Goal: Task Accomplishment & Management: Manage account settings

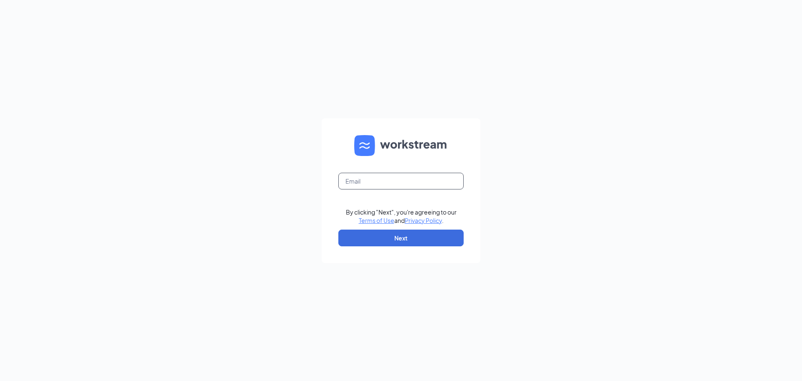
click at [353, 182] on input "text" at bounding box center [401, 181] width 125 height 17
type input "melissa@prestigepatienttransport.com"
click at [356, 235] on button "Next" at bounding box center [401, 237] width 125 height 17
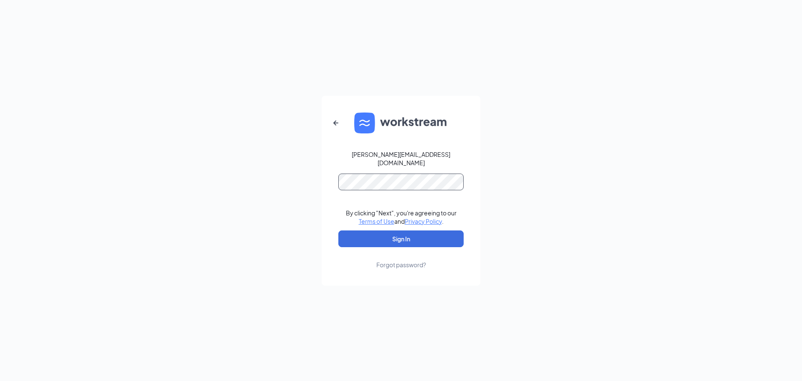
click at [339, 230] on button "Sign In" at bounding box center [401, 238] width 125 height 17
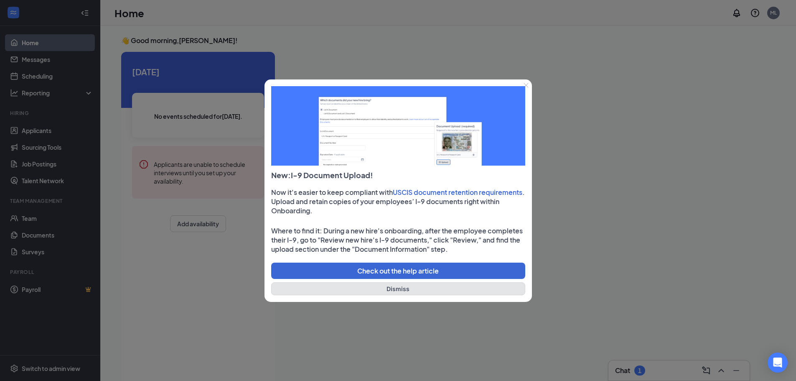
click at [403, 288] on button "Dismiss" at bounding box center [398, 288] width 254 height 13
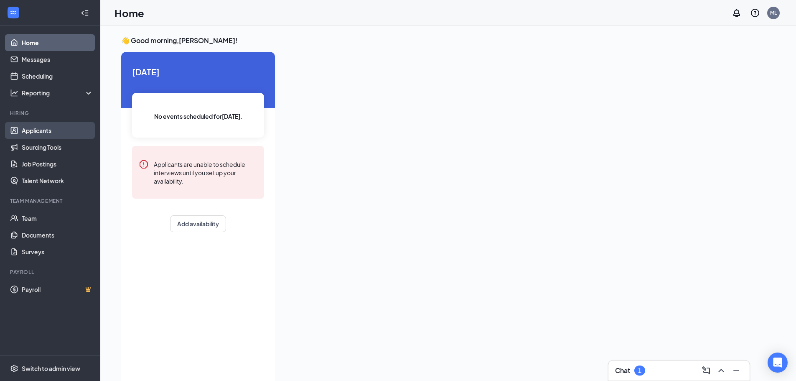
click at [42, 126] on link "Applicants" at bounding box center [57, 130] width 71 height 17
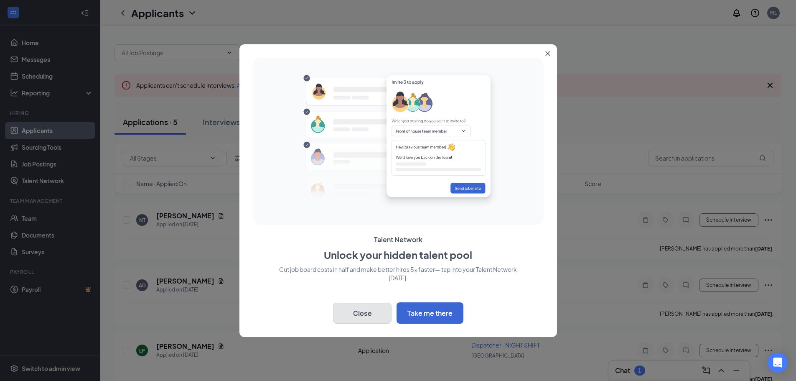
click at [364, 314] on button "Close" at bounding box center [362, 313] width 59 height 21
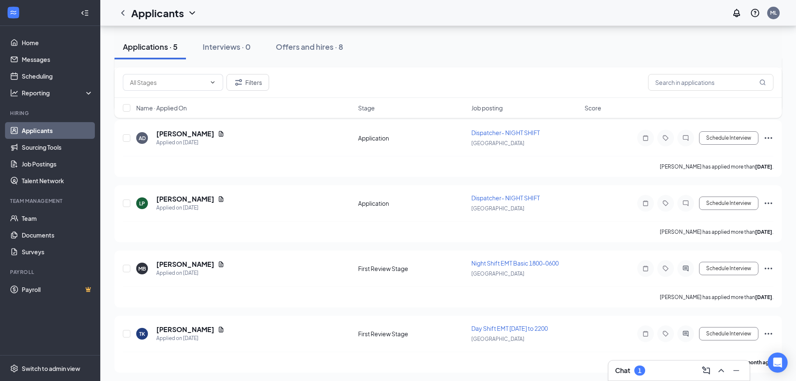
scroll to position [149, 0]
click at [636, 372] on div "1" at bounding box center [639, 370] width 11 height 10
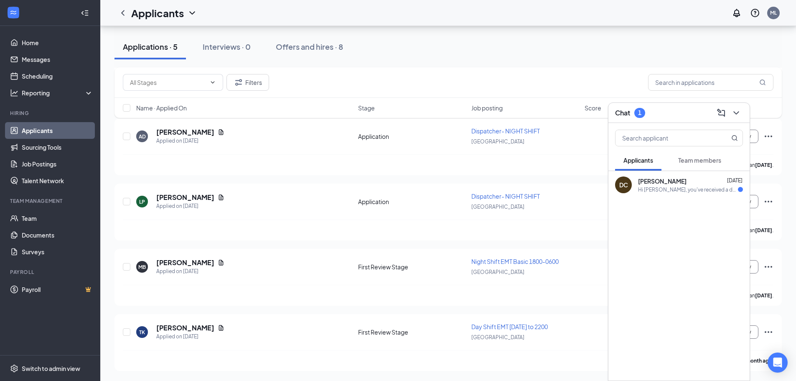
click at [660, 186] on div "Hi Dora, you've received a document signature request from Prestige Patient Tra…" at bounding box center [688, 189] width 100 height 7
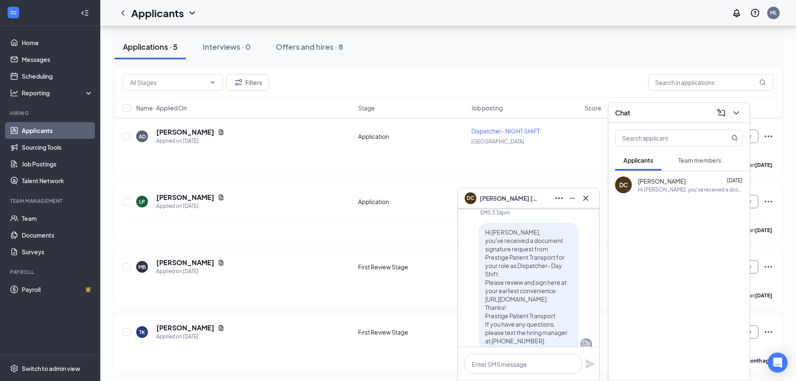
scroll to position [0, 0]
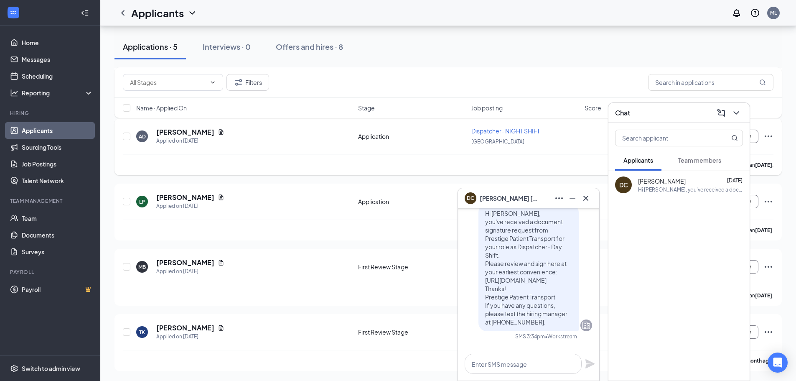
click at [565, 155] on div "Amanda Dyar has applied more than 8 days ago ." at bounding box center [448, 164] width 651 height 21
click at [735, 111] on icon "ChevronDown" at bounding box center [736, 113] width 10 height 10
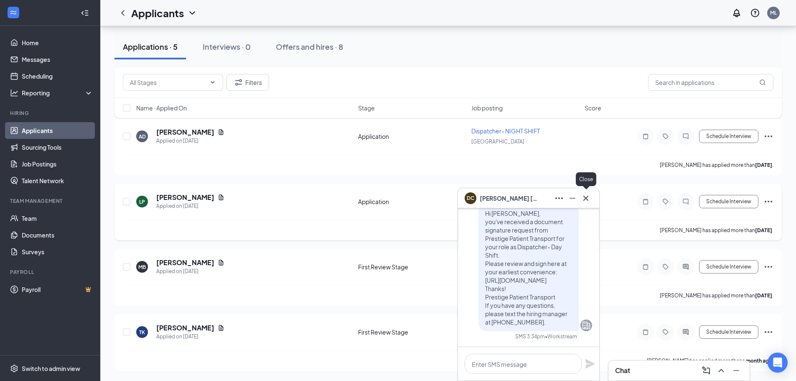
click at [584, 198] on icon "Cross" at bounding box center [586, 198] width 10 height 10
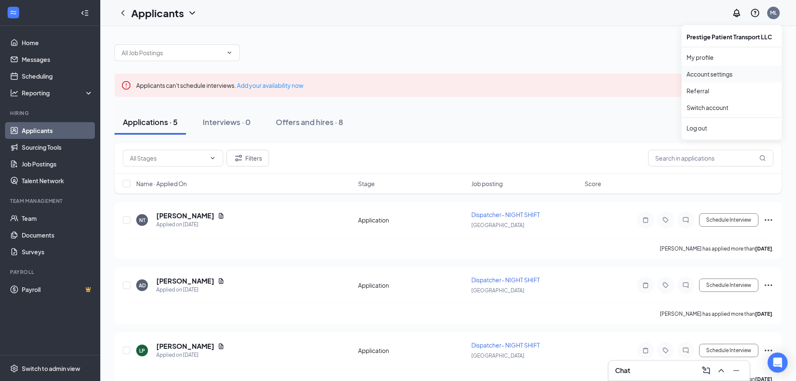
click at [718, 73] on link "Account settings" at bounding box center [732, 74] width 90 height 8
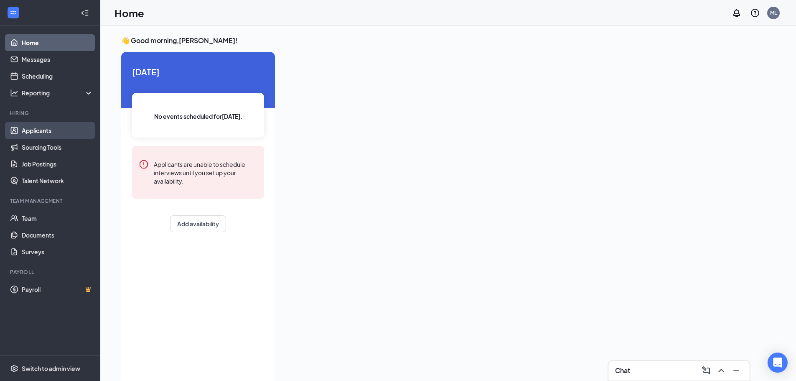
click at [36, 131] on link "Applicants" at bounding box center [57, 130] width 71 height 17
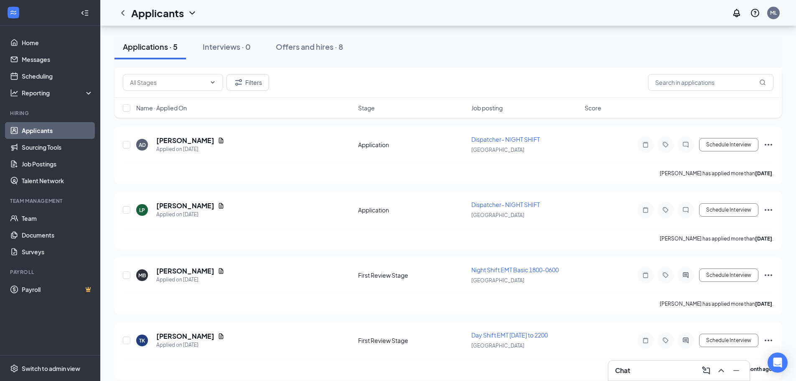
scroll to position [149, 0]
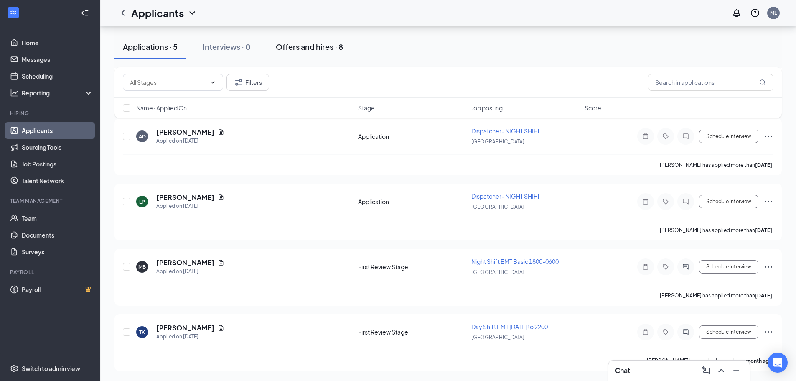
click at [328, 48] on div "Offers and hires · 8" at bounding box center [309, 46] width 67 height 10
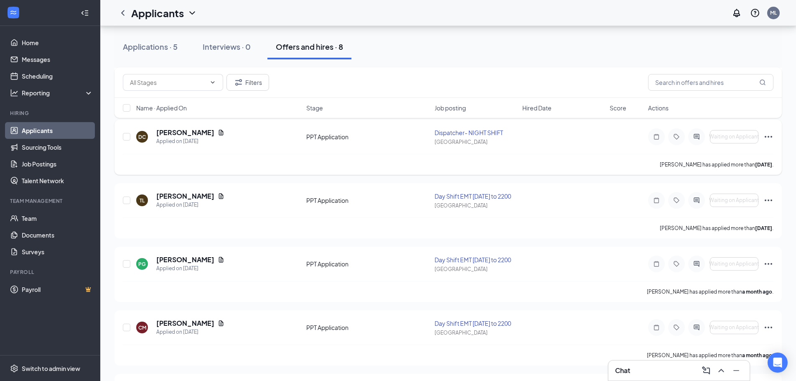
scroll to position [104, 0]
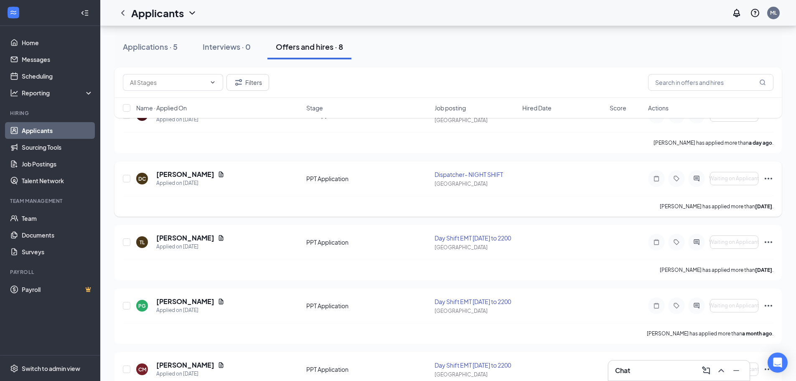
click at [479, 175] on div "Dispatcher- NIGHT SHIFT" at bounding box center [476, 174] width 82 height 8
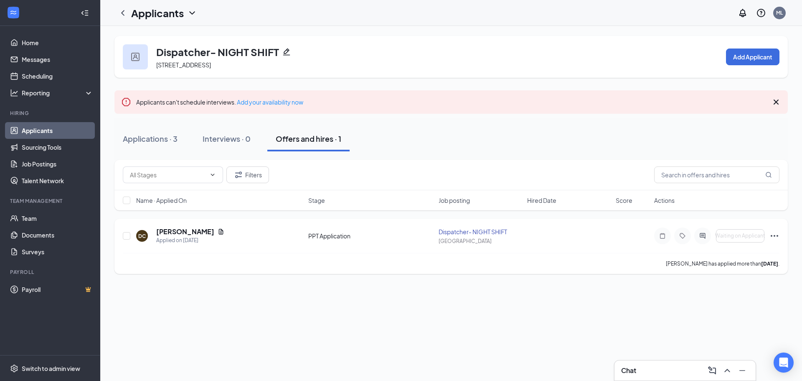
click at [261, 241] on div "DC [PERSON_NAME] Applied on [DATE]" at bounding box center [219, 236] width 167 height 18
click at [218, 231] on icon "Document" at bounding box center [221, 231] width 7 height 7
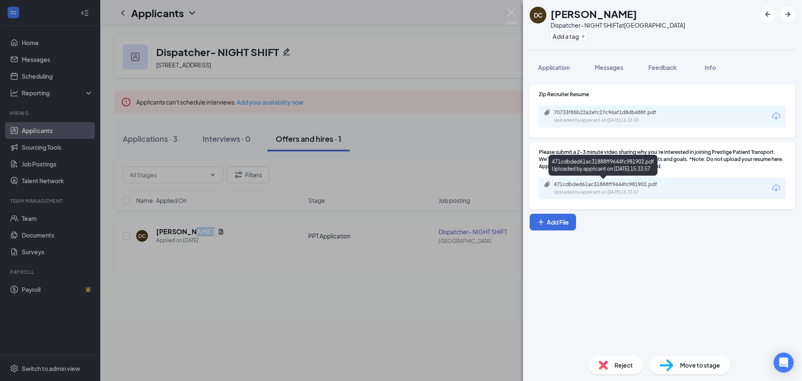
click at [614, 186] on div "471cdbded61ac31888ff9644fc981902.pdf" at bounding box center [612, 184] width 117 height 7
click at [435, 305] on div "DC [PERSON_NAME] Dispatcher- NIGHT SHIFT at [GEOGRAPHIC_DATA] Add a tag Applica…" at bounding box center [401, 190] width 802 height 381
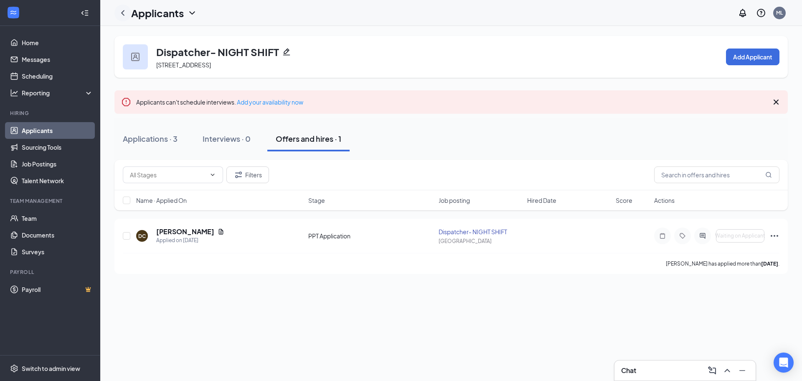
click at [122, 10] on icon "ChevronLeft" at bounding box center [123, 13] width 10 height 10
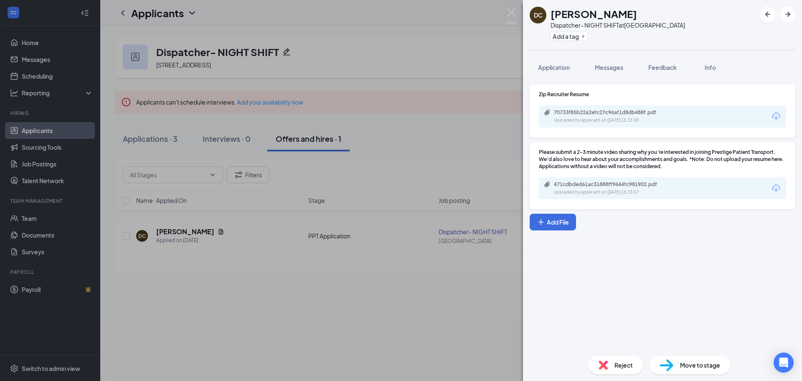
click at [409, 302] on div "DC [PERSON_NAME] Dispatcher- NIGHT SHIFT at [GEOGRAPHIC_DATA] Add a tag Applica…" at bounding box center [401, 190] width 802 height 381
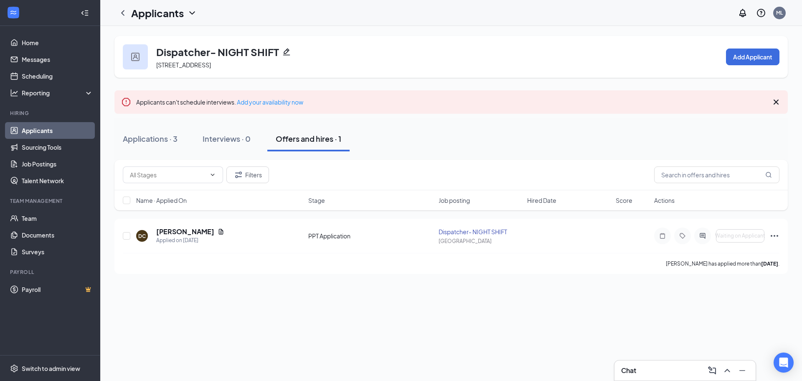
click at [42, 127] on link "Applicants" at bounding box center [57, 130] width 71 height 17
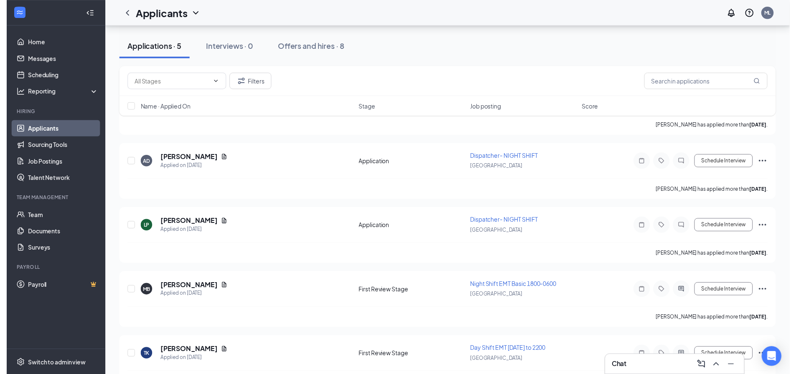
scroll to position [107, 0]
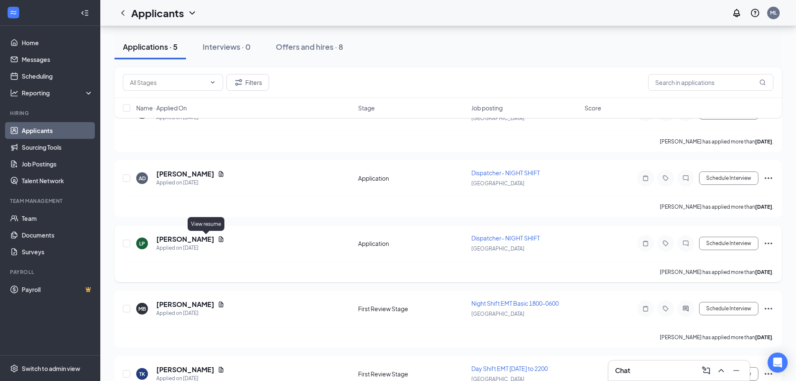
click at [219, 238] on icon "Document" at bounding box center [221, 238] width 5 height 5
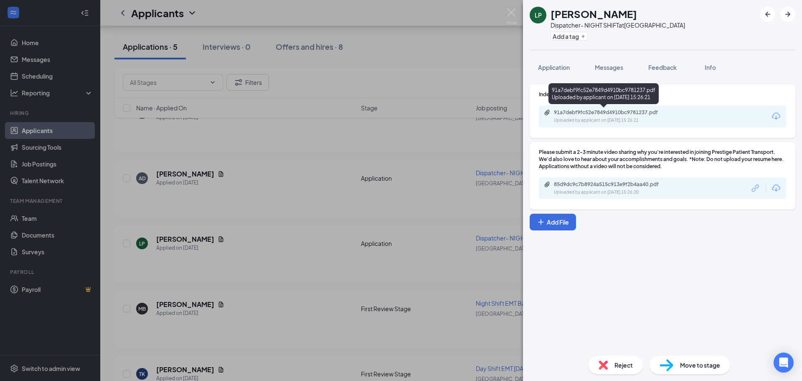
click at [627, 119] on div "Uploaded by applicant on [DATE] 15:26:21" at bounding box center [616, 120] width 125 height 7
click at [304, 225] on div "LP [PERSON_NAME] Dispatcher- NIGHT SHIFT at [GEOGRAPHIC_DATA] Add a tag Applica…" at bounding box center [401, 190] width 802 height 381
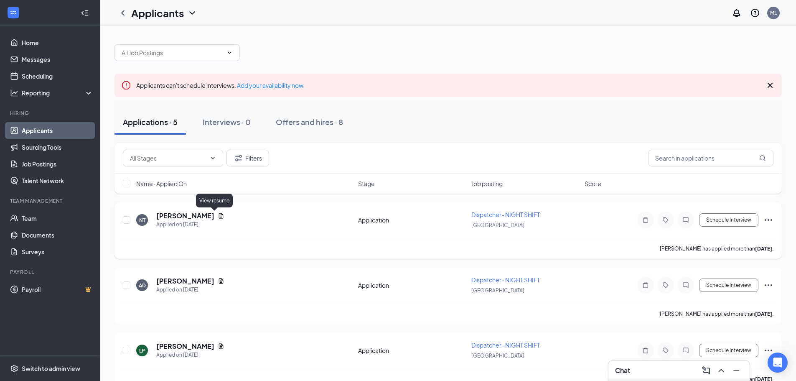
click at [218, 214] on icon "Document" at bounding box center [221, 215] width 7 height 7
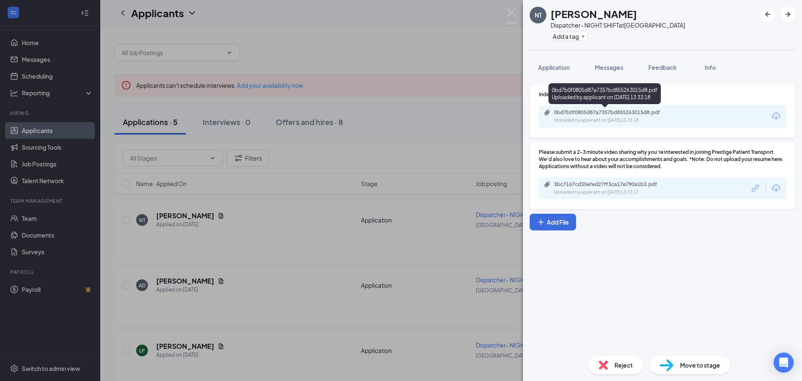
click at [604, 112] on div "0bd7b0f0805d87a7357bd855263015d8.pdf" at bounding box center [612, 112] width 117 height 7
click at [670, 366] on img at bounding box center [667, 365] width 14 height 12
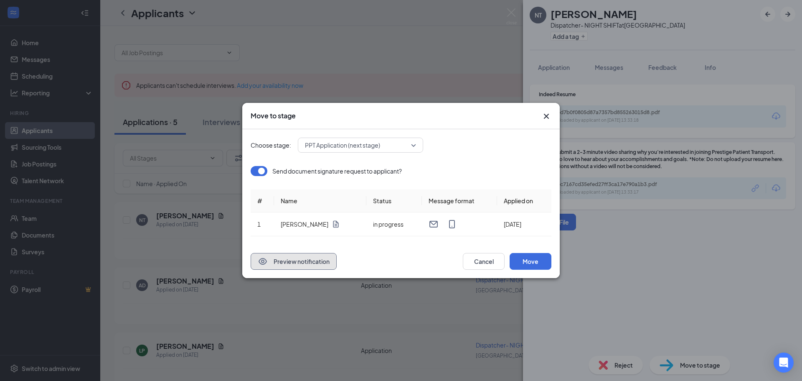
click at [299, 264] on button "Preview notification" at bounding box center [294, 261] width 86 height 17
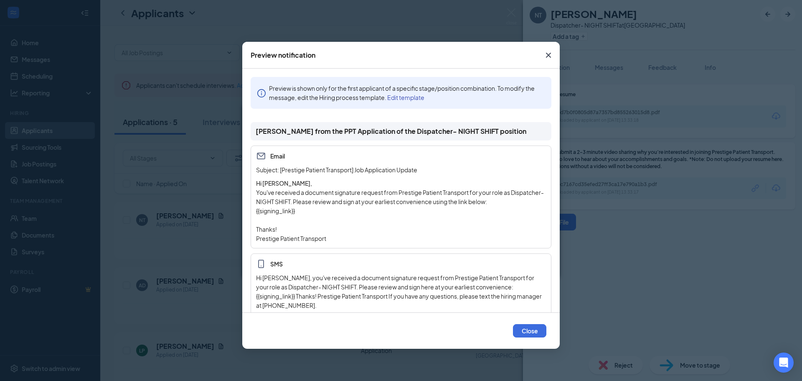
click at [550, 53] on icon "Cross" at bounding box center [548, 55] width 5 height 5
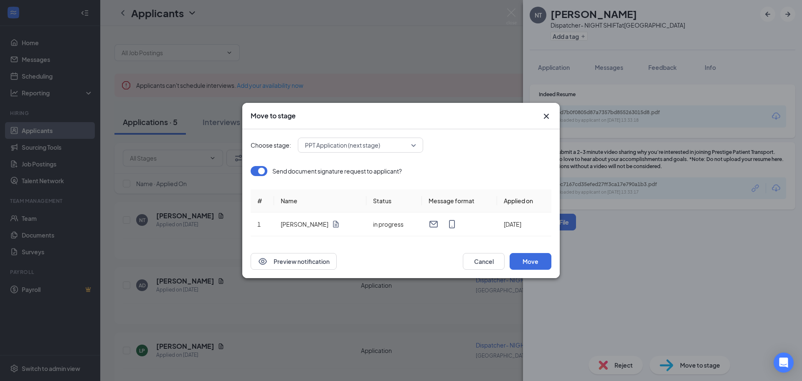
click at [545, 114] on icon "Cross" at bounding box center [546, 116] width 5 height 5
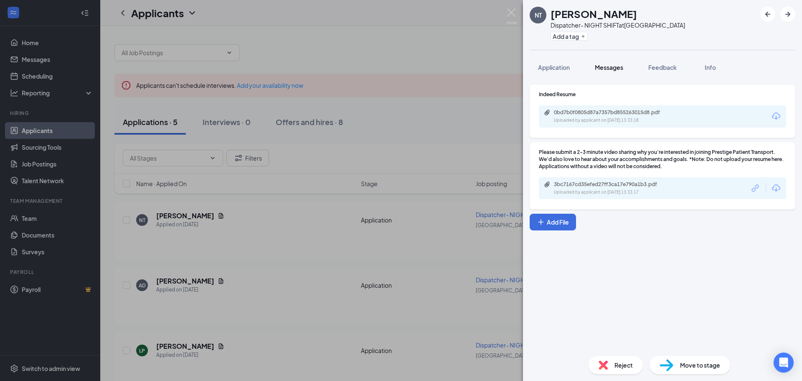
click at [611, 68] on span "Messages" at bounding box center [609, 68] width 28 height 8
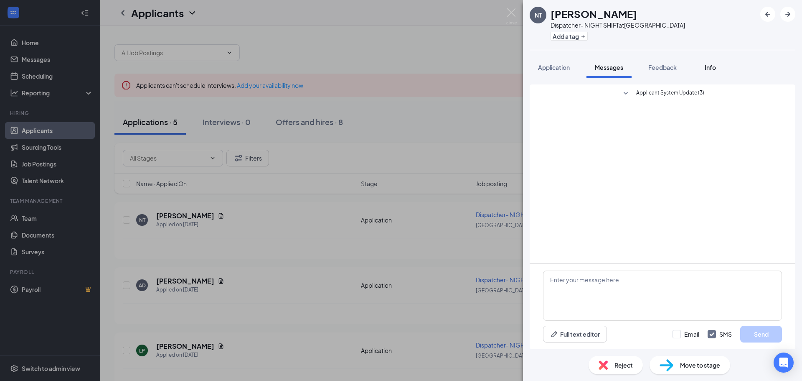
click at [715, 68] on span "Info" at bounding box center [710, 68] width 11 height 8
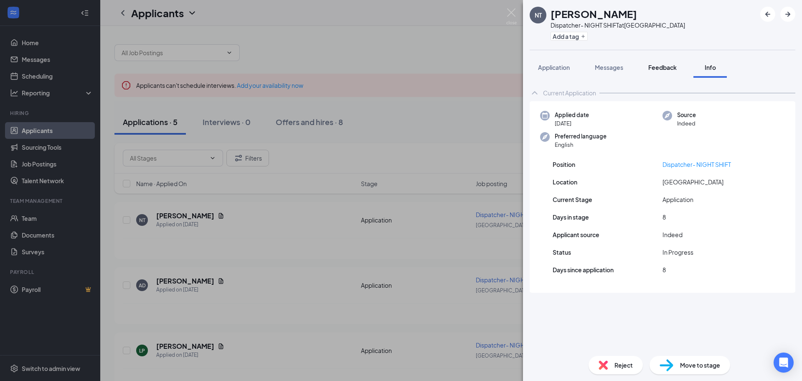
click at [666, 69] on span "Feedback" at bounding box center [663, 68] width 28 height 8
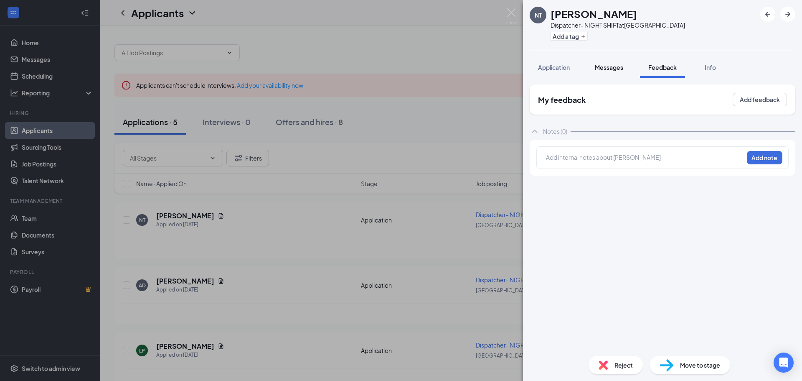
click at [615, 69] on span "Messages" at bounding box center [609, 68] width 28 height 8
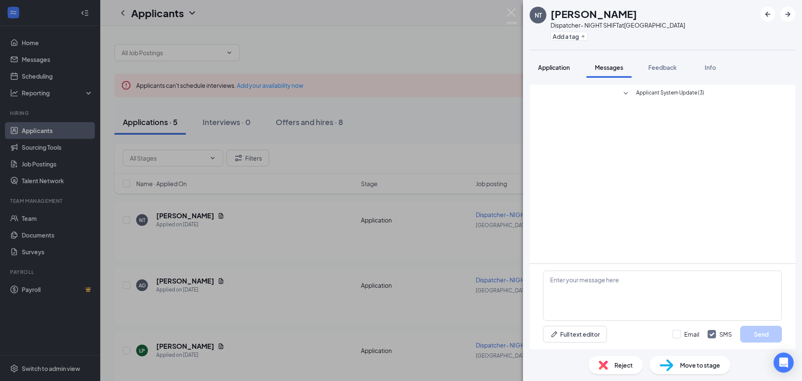
click at [555, 70] on span "Application" at bounding box center [554, 68] width 32 height 8
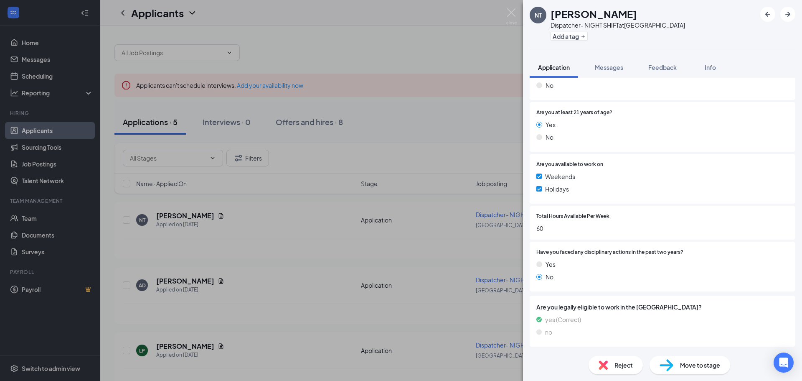
scroll to position [72, 0]
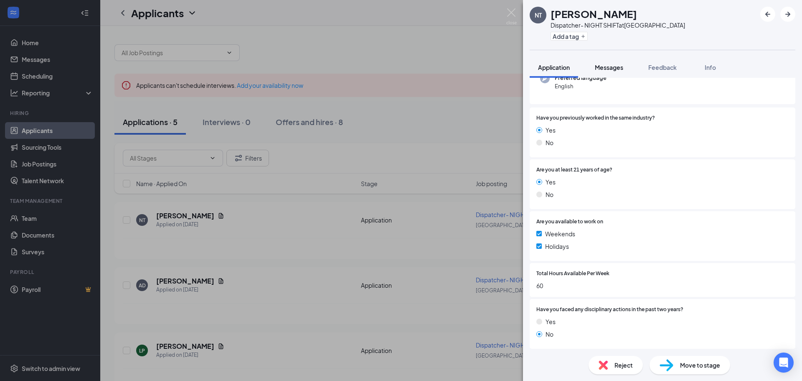
click at [606, 67] on span "Messages" at bounding box center [609, 68] width 28 height 8
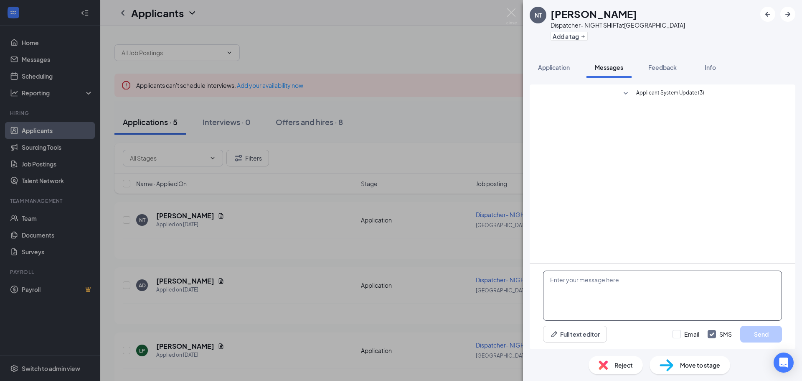
click at [593, 285] on textarea at bounding box center [662, 295] width 239 height 50
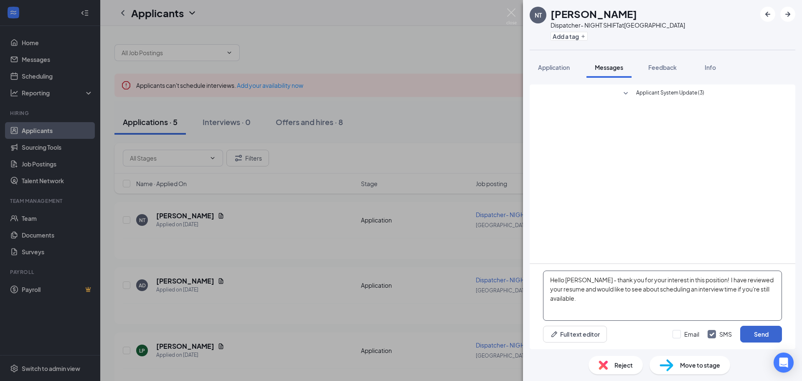
type textarea "Hello [PERSON_NAME] - thank you for your interest in this position! I have revi…"
click at [771, 338] on button "Send" at bounding box center [762, 334] width 42 height 17
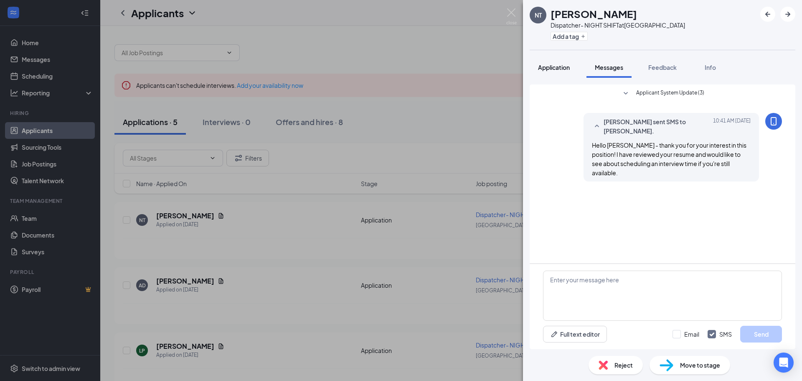
click at [546, 69] on span "Application" at bounding box center [554, 68] width 32 height 8
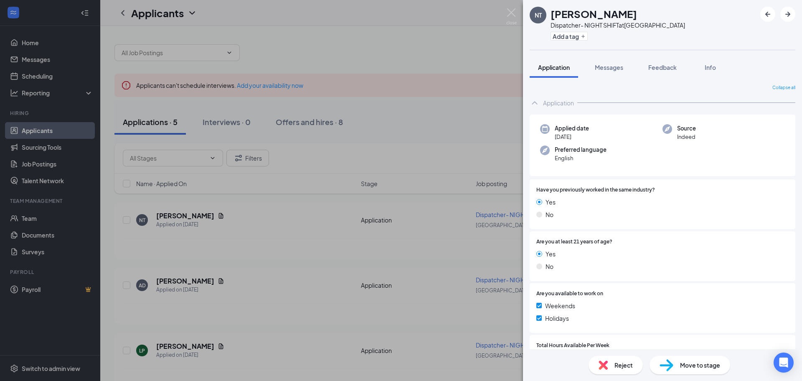
click at [435, 130] on div "NT [PERSON_NAME] Dispatcher- NIGHT SHIFT at [GEOGRAPHIC_DATA] Add a tag Applica…" at bounding box center [401, 190] width 802 height 381
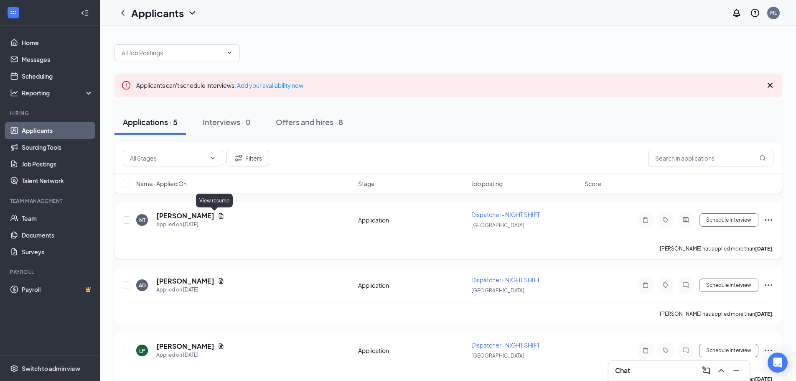
click at [219, 214] on icon "Document" at bounding box center [221, 215] width 5 height 5
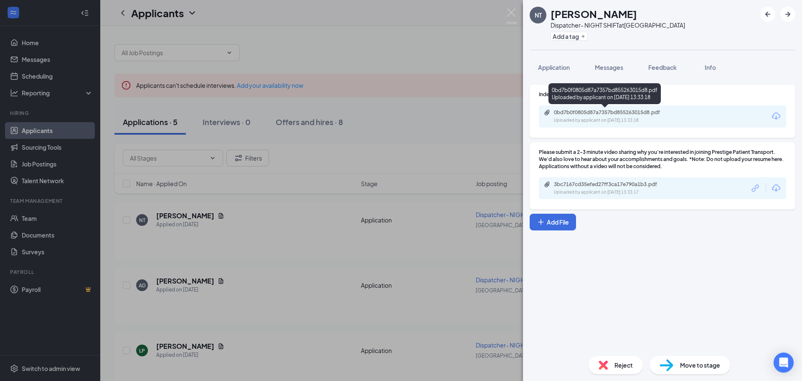
click at [578, 120] on div "Uploaded by applicant on [DATE] 13:33:18" at bounding box center [616, 120] width 125 height 7
click at [319, 162] on div "NT [PERSON_NAME] Dispatcher- NIGHT SHIFT at [GEOGRAPHIC_DATA] Add a tag Applica…" at bounding box center [401, 190] width 802 height 381
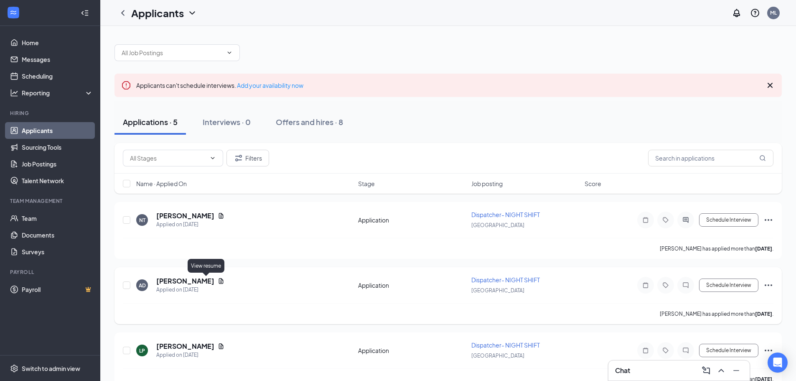
click at [218, 282] on icon "Document" at bounding box center [221, 281] width 7 height 7
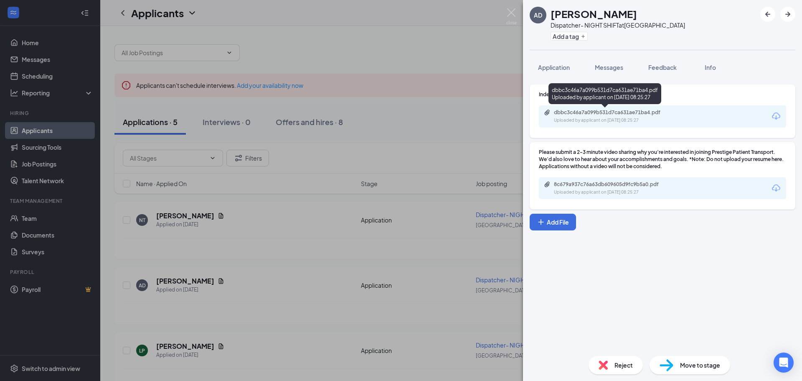
click at [604, 117] on div "Uploaded by applicant on [DATE] 08:25:27" at bounding box center [616, 120] width 125 height 7
click at [611, 369] on div "Reject" at bounding box center [616, 365] width 54 height 18
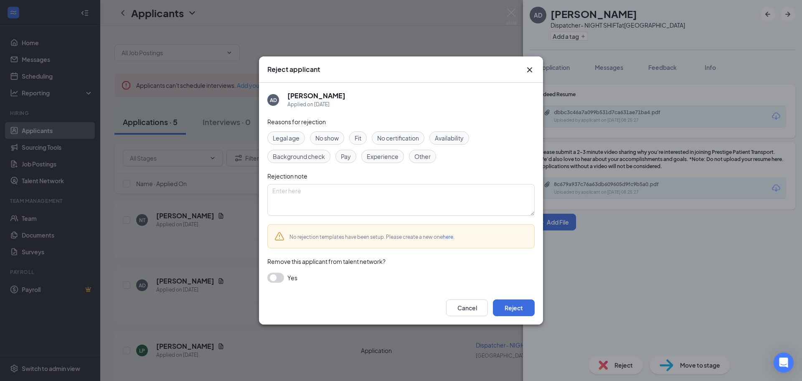
click at [354, 138] on div "Fit" at bounding box center [358, 137] width 18 height 13
click at [370, 158] on span "Experience" at bounding box center [383, 156] width 32 height 9
click at [309, 192] on textarea at bounding box center [400, 200] width 267 height 32
paste textarea "Hi [Name], Thank you so much for your interest in this position! At this time, …"
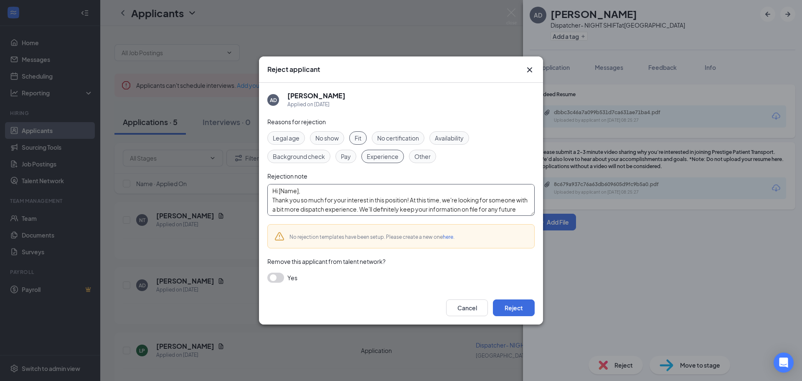
click at [299, 191] on textarea "Hi [Name], Thank you so much for your interest in this position! At this time, …" at bounding box center [400, 200] width 267 height 32
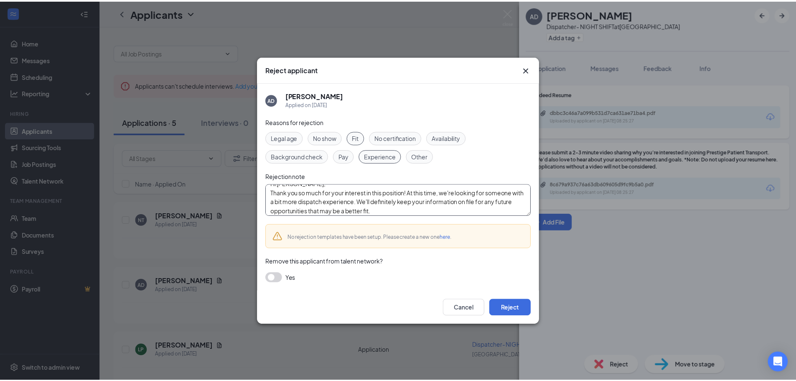
scroll to position [9, 0]
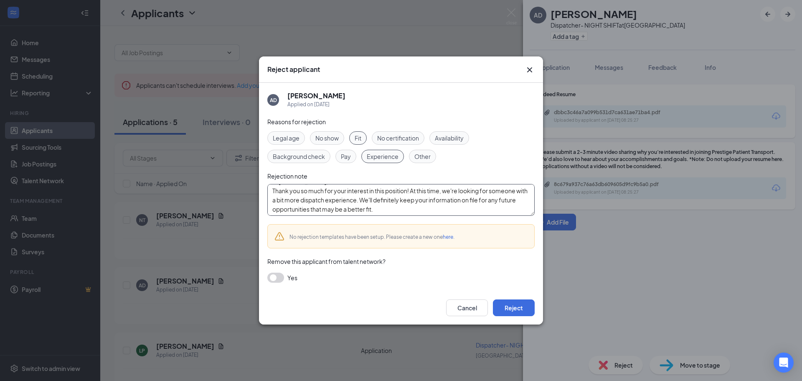
type textarea "Hi [PERSON_NAME], Thank you so much for your interest in this position! At this…"
click at [276, 276] on button "button" at bounding box center [275, 277] width 17 height 10
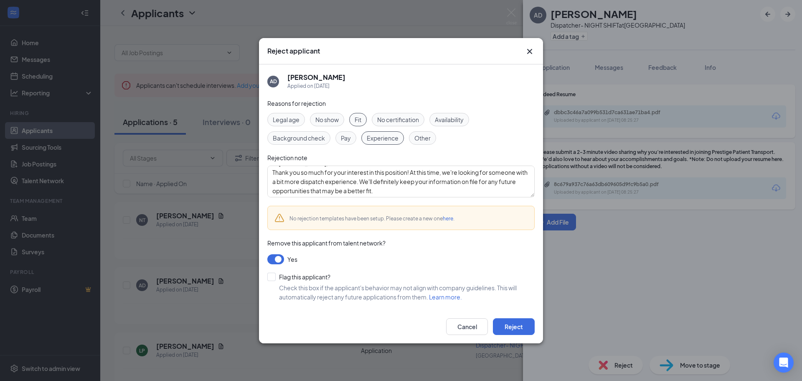
click at [278, 257] on button "button" at bounding box center [275, 259] width 17 height 10
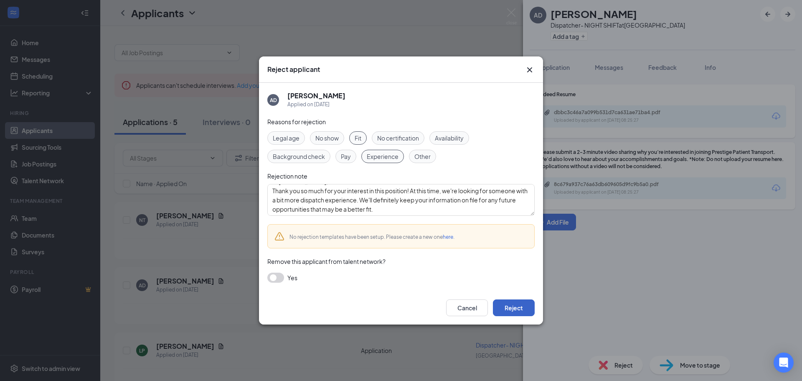
click at [509, 304] on button "Reject" at bounding box center [514, 307] width 42 height 17
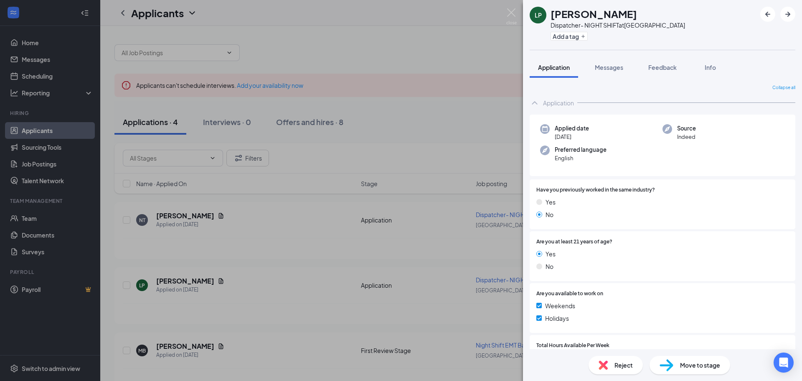
click at [356, 260] on div "LP [PERSON_NAME] Dispatcher- NIGHT SHIFT at [GEOGRAPHIC_DATA] Add a tag Applica…" at bounding box center [401, 190] width 802 height 381
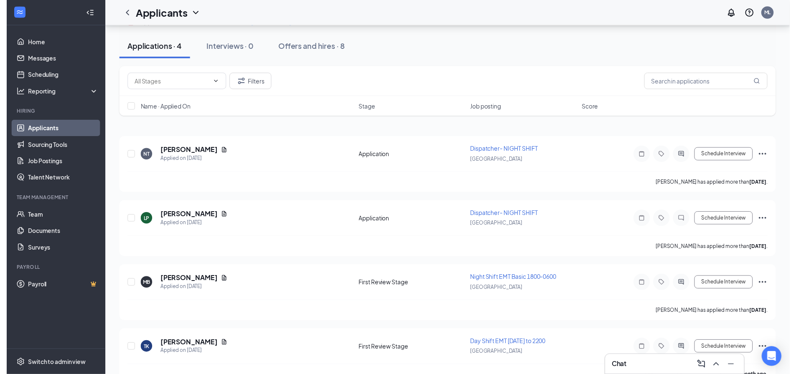
scroll to position [84, 0]
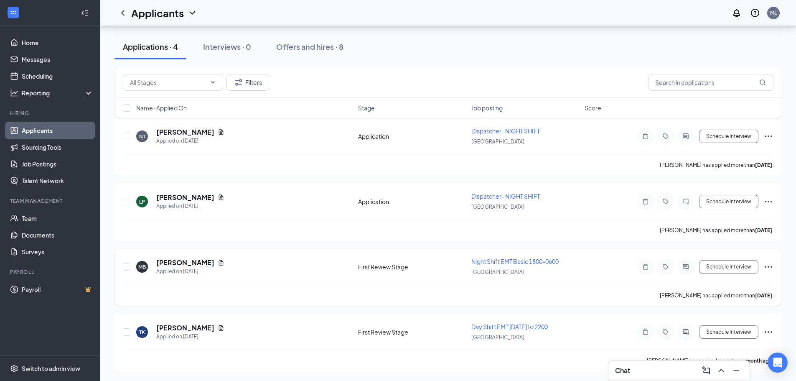
click at [767, 266] on icon "Ellipses" at bounding box center [769, 267] width 10 height 10
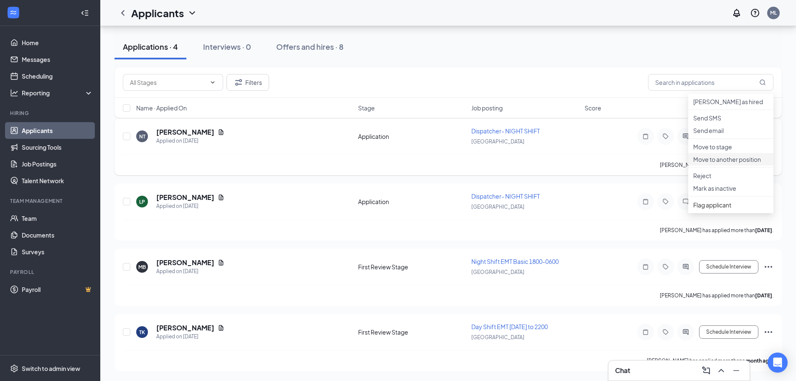
click at [744, 163] on p "Move to another position" at bounding box center [730, 159] width 75 height 8
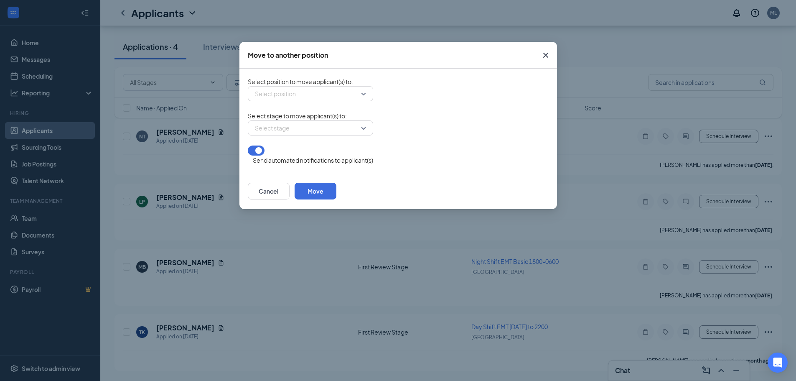
drag, startPoint x: 744, startPoint y: 185, endPoint x: 432, endPoint y: 130, distance: 316.1
click at [432, 130] on div "Select stage" at bounding box center [398, 127] width 301 height 15
click at [364, 99] on div "Select position" at bounding box center [310, 93] width 125 height 15
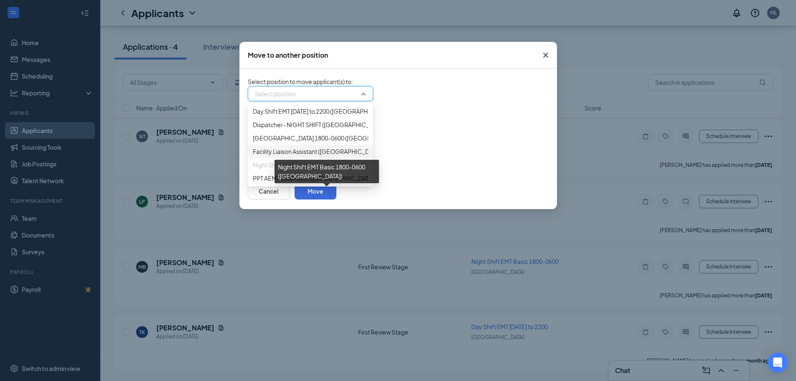
click at [349, 169] on span "Night Shift EMT Basic 1800-0600 ([GEOGRAPHIC_DATA])" at bounding box center [329, 164] width 153 height 9
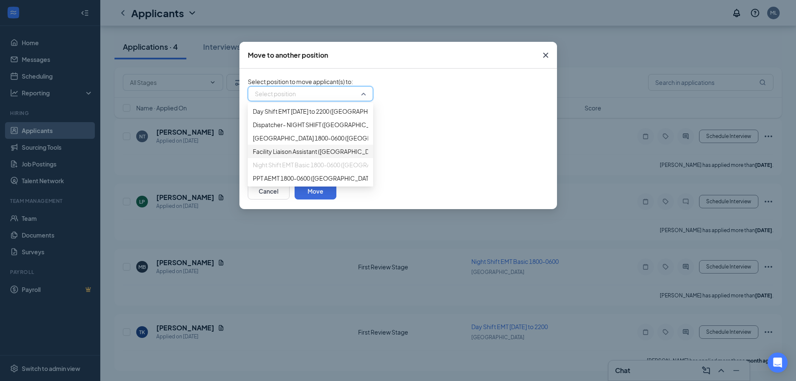
click at [411, 131] on div "Select stage" at bounding box center [398, 127] width 301 height 15
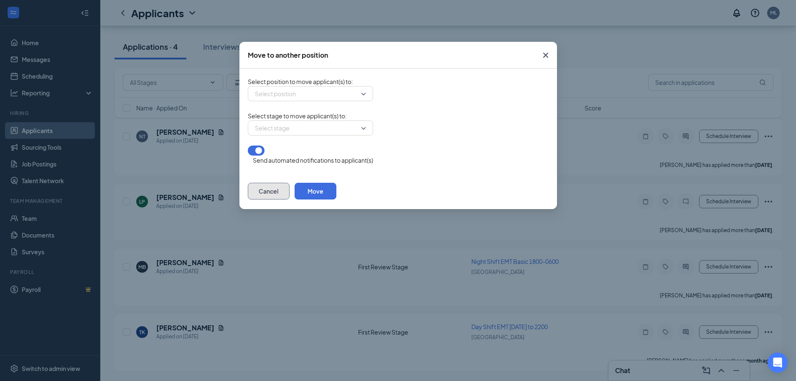
click at [290, 191] on button "Cancel" at bounding box center [269, 191] width 42 height 17
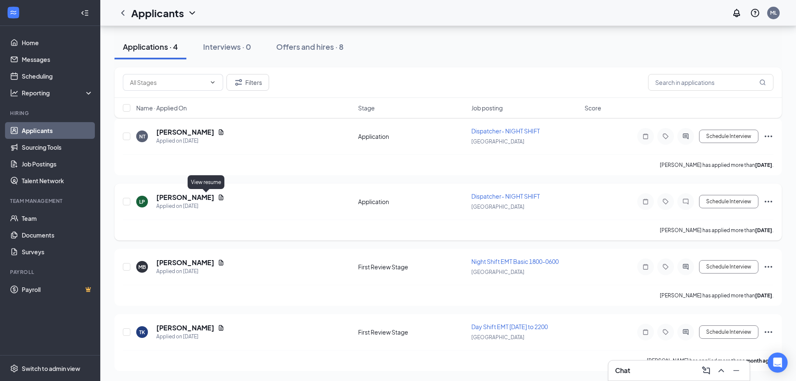
click at [219, 199] on icon "Document" at bounding box center [221, 196] width 5 height 5
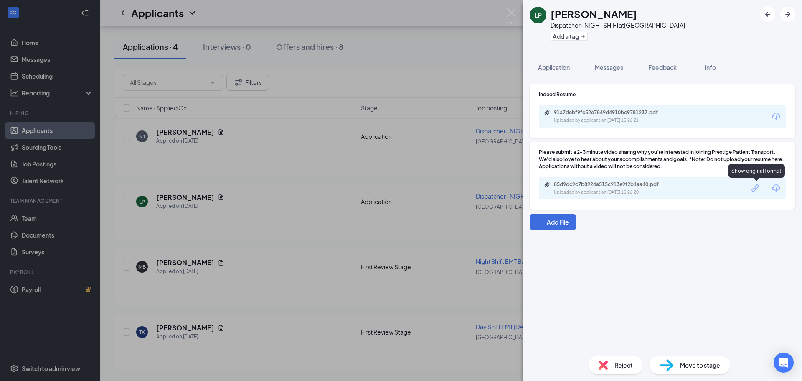
click at [756, 188] on icon "Link" at bounding box center [755, 187] width 7 height 7
click at [311, 159] on div "LP [PERSON_NAME] Dispatcher- NIGHT SHIFT at [GEOGRAPHIC_DATA] Add a tag Applica…" at bounding box center [401, 190] width 802 height 381
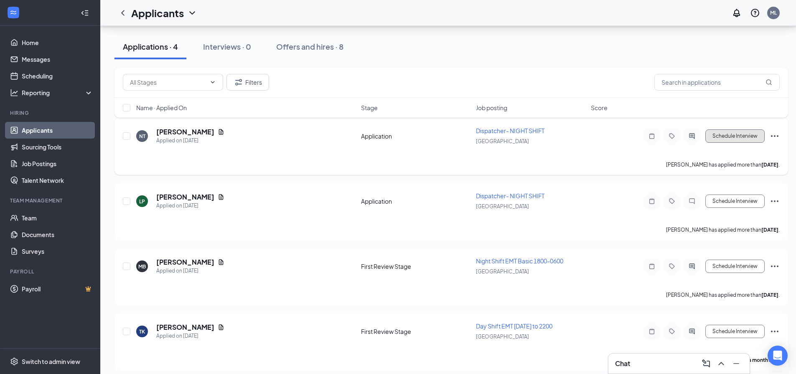
click at [732, 137] on button "Schedule Interview" at bounding box center [734, 136] width 59 height 13
